Goal: Task Accomplishment & Management: Use online tool/utility

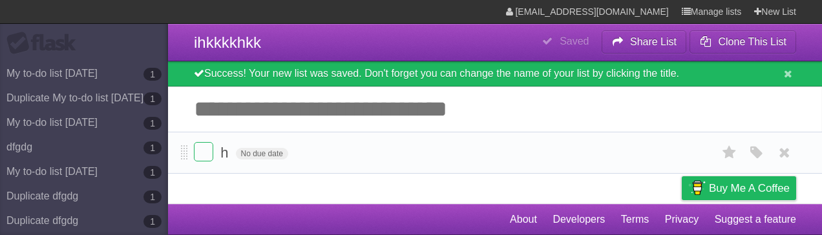
drag, startPoint x: 140, startPoint y: 74, endPoint x: 435, endPoint y: 163, distance: 307.9
click at [435, 163] on form "h No due date White Red Blue Green Purple Orange" at bounding box center [495, 152] width 603 height 21
click at [447, 111] on input "Add another task" at bounding box center [495, 109] width 654 height 45
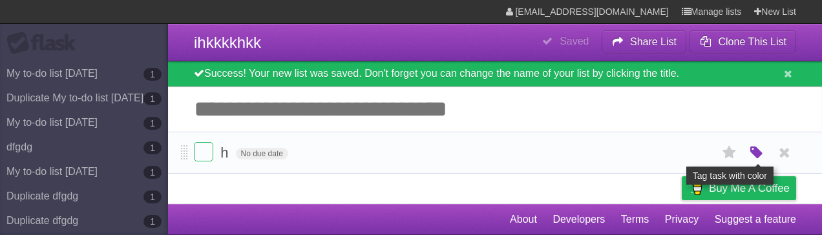
click at [755, 155] on icon "button" at bounding box center [757, 153] width 18 height 17
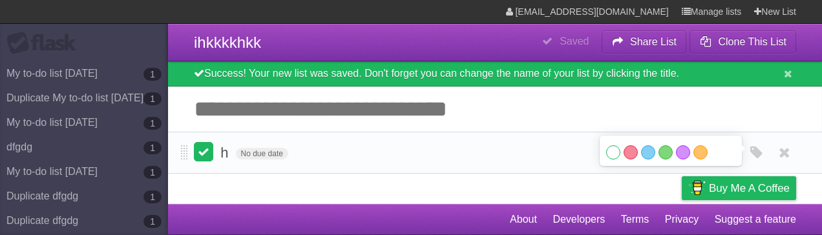
click at [204, 153] on label at bounding box center [203, 151] width 19 height 19
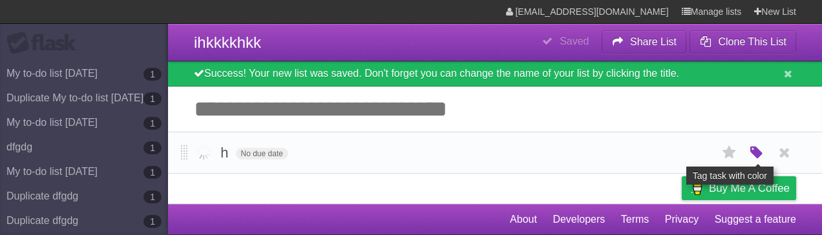
click at [756, 155] on icon "button" at bounding box center [757, 153] width 18 height 17
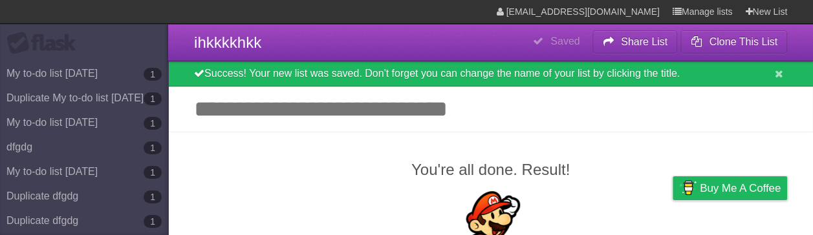
click at [317, 116] on input "Add another task" at bounding box center [490, 109] width 645 height 45
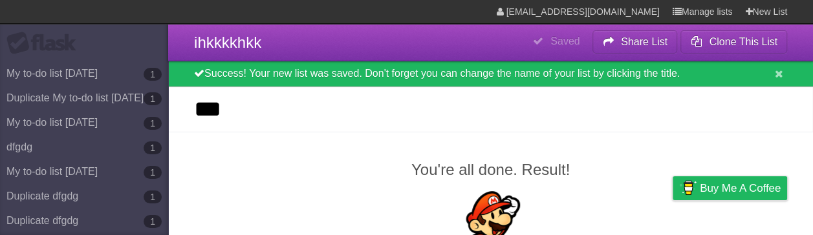
type input "***"
click input "*********" at bounding box center [0, 0] width 0 height 0
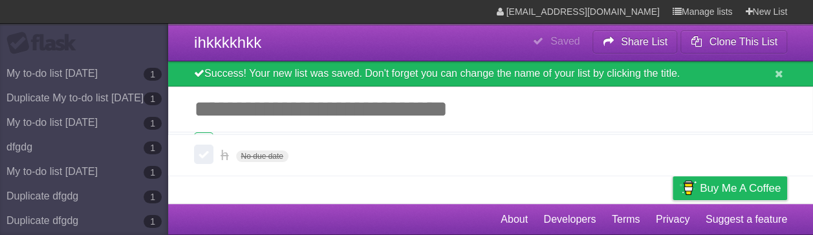
click at [378, 131] on input "Add another task" at bounding box center [490, 109] width 645 height 45
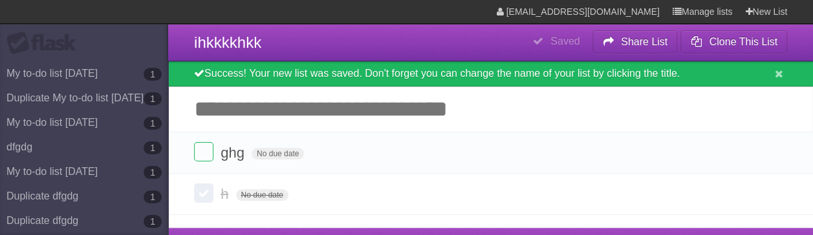
click at [251, 120] on input "Add another task" at bounding box center [490, 109] width 645 height 45
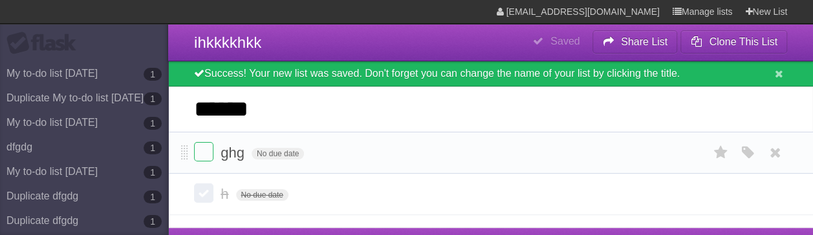
type input "******"
click input "*********" at bounding box center [0, 0] width 0 height 0
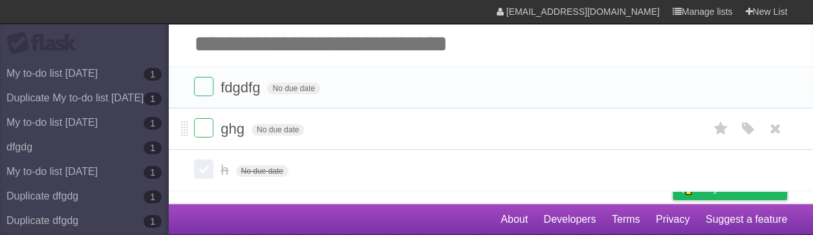
scroll to position [35, 0]
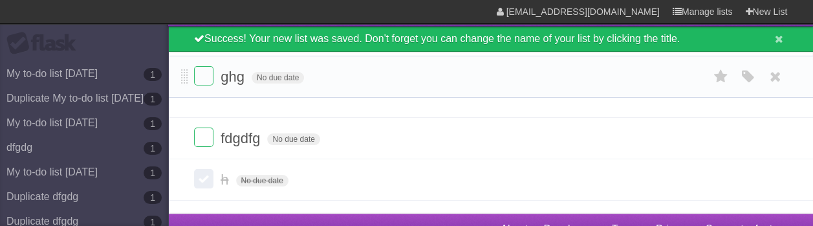
drag, startPoint x: 181, startPoint y: 130, endPoint x: 193, endPoint y: 78, distance: 53.7
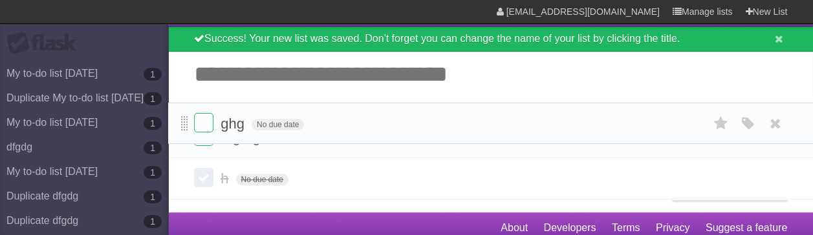
scroll to position [34, 0]
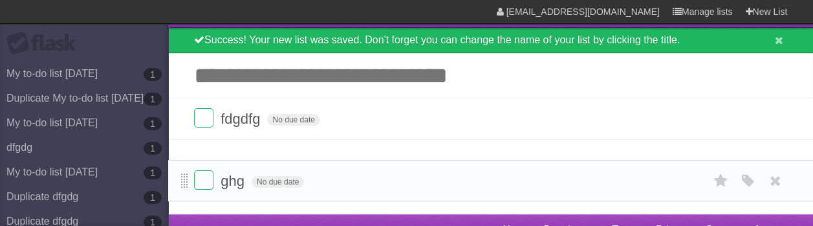
drag, startPoint x: 187, startPoint y: 114, endPoint x: 181, endPoint y: 176, distance: 61.7
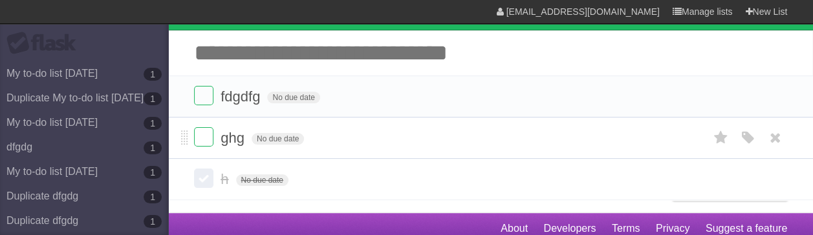
scroll to position [66, 0]
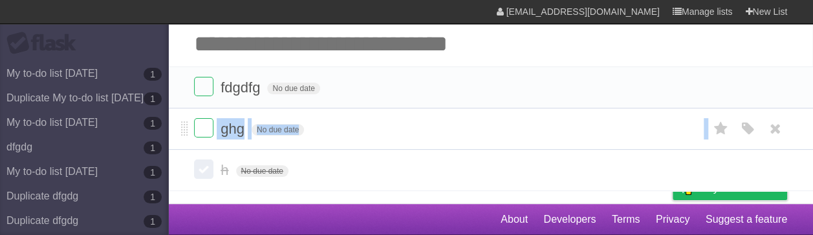
drag, startPoint x: 189, startPoint y: 169, endPoint x: 189, endPoint y: 131, distance: 38.2
click at [189, 131] on section "You're all done. Result! Flask is a free service created by @newvariable . Why …" at bounding box center [490, 129] width 645 height 125
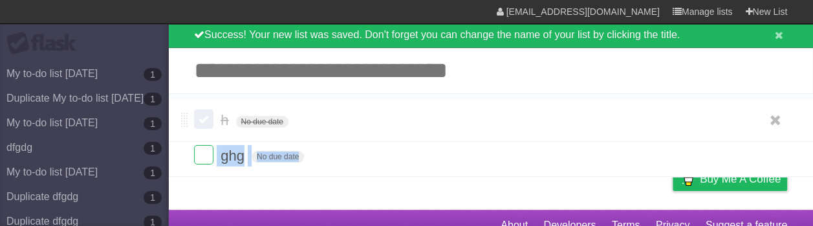
drag, startPoint x: 186, startPoint y: 167, endPoint x: 197, endPoint y: 116, distance: 51.5
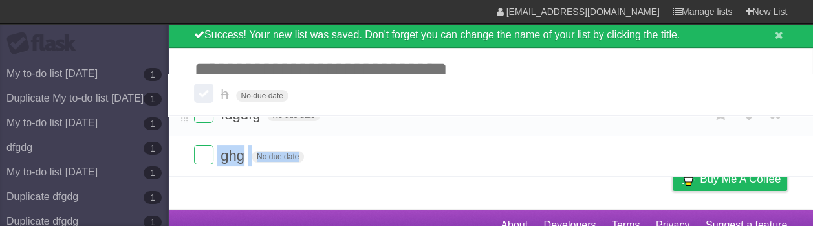
drag, startPoint x: 188, startPoint y: 196, endPoint x: 202, endPoint y: 100, distance: 97.4
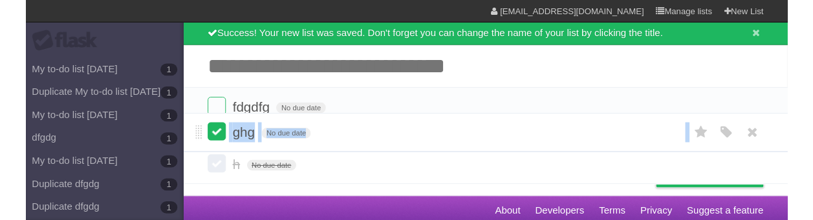
scroll to position [35, 0]
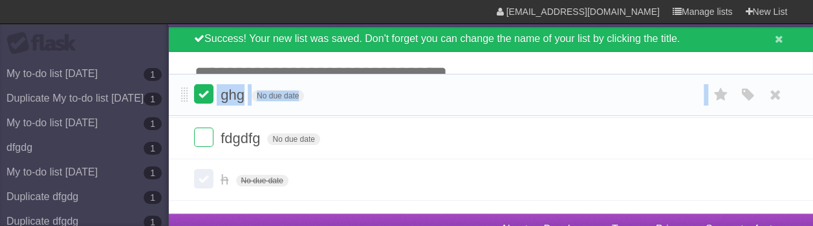
drag, startPoint x: 185, startPoint y: 158, endPoint x: 195, endPoint y: 97, distance: 61.7
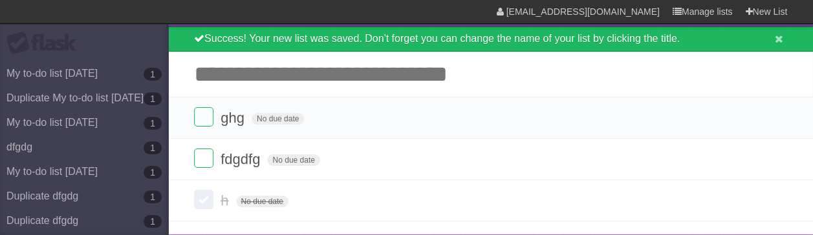
click at [577, 74] on input "Add another task" at bounding box center [490, 74] width 645 height 45
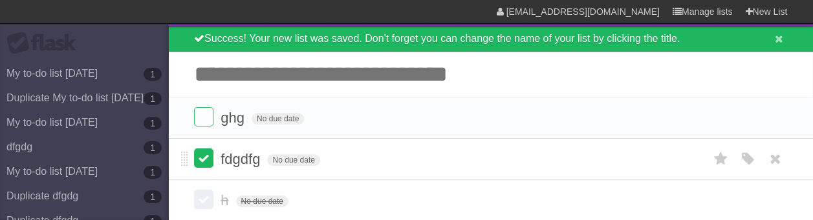
drag, startPoint x: 206, startPoint y: 119, endPoint x: 202, endPoint y: 159, distance: 40.3
click at [282, 79] on input "Add another task" at bounding box center [490, 74] width 645 height 45
click at [230, 72] on input "Add another task" at bounding box center [490, 74] width 645 height 45
click at [288, 71] on input "Add another task" at bounding box center [490, 74] width 645 height 45
click at [368, 117] on form "ghg No due date White Red Blue Green Purple Orange" at bounding box center [490, 117] width 593 height 21
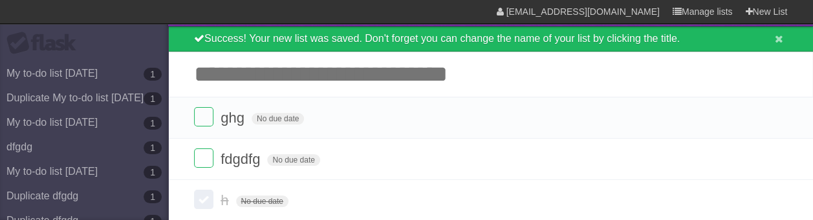
click at [343, 78] on input "Add another task" at bounding box center [490, 74] width 645 height 45
click at [349, 77] on input "Add another task" at bounding box center [490, 74] width 645 height 45
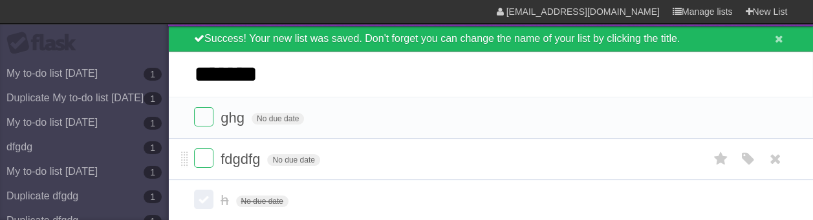
type input "*******"
click input "*********" at bounding box center [0, 0] width 0 height 0
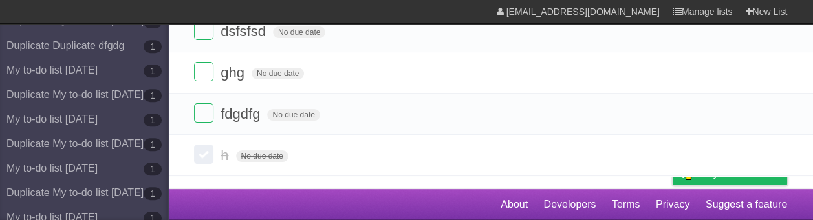
scroll to position [0, 0]
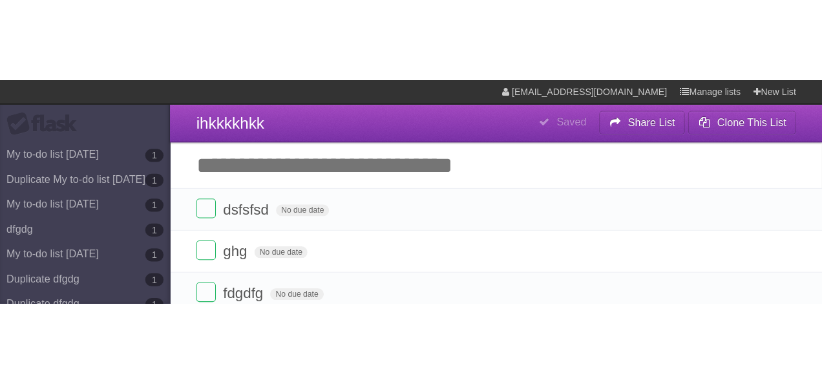
scroll to position [1235, 0]
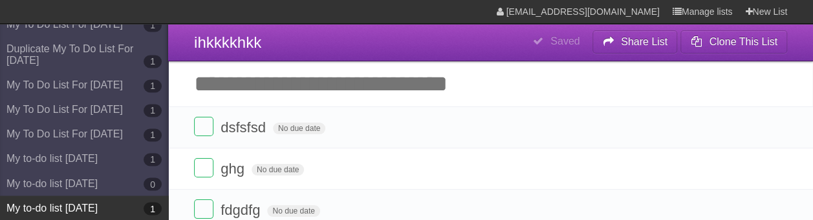
click at [120, 208] on link "My to-do list [DATE] 1" at bounding box center [84, 208] width 168 height 25
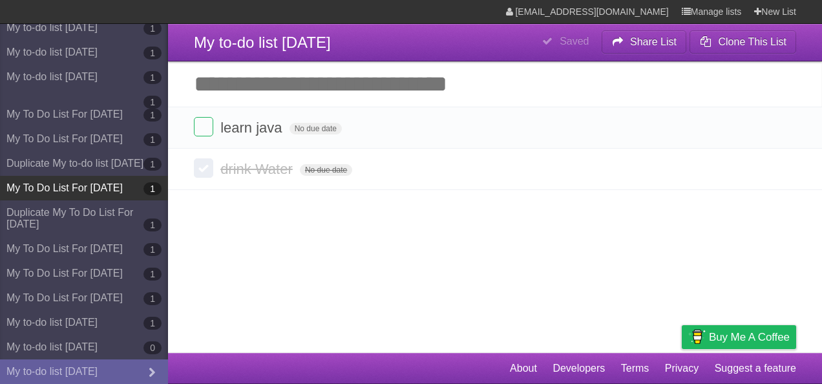
scroll to position [1071, 0]
